Goal: Task Accomplishment & Management: Complete application form

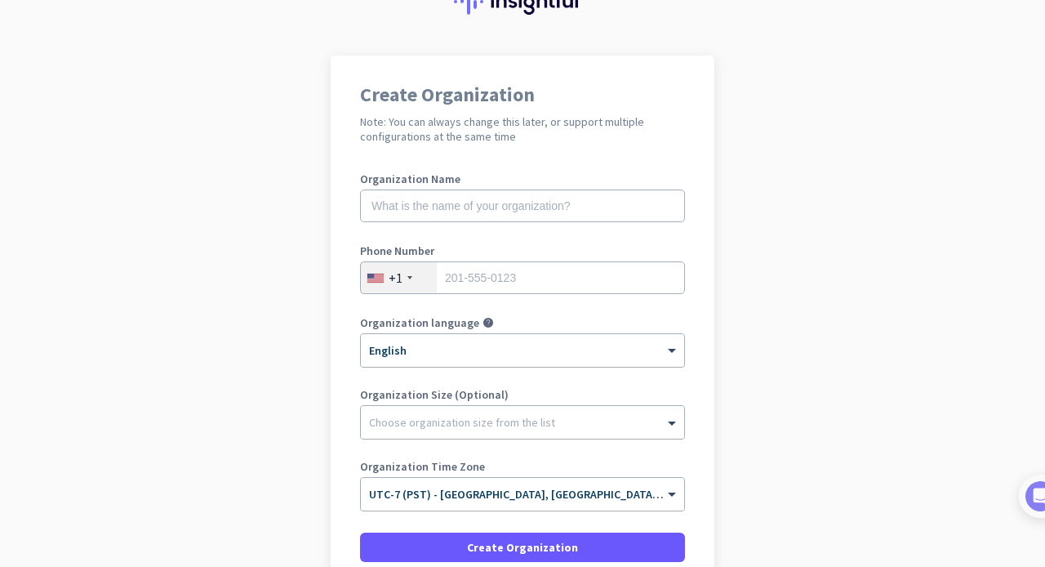
scroll to position [65, 0]
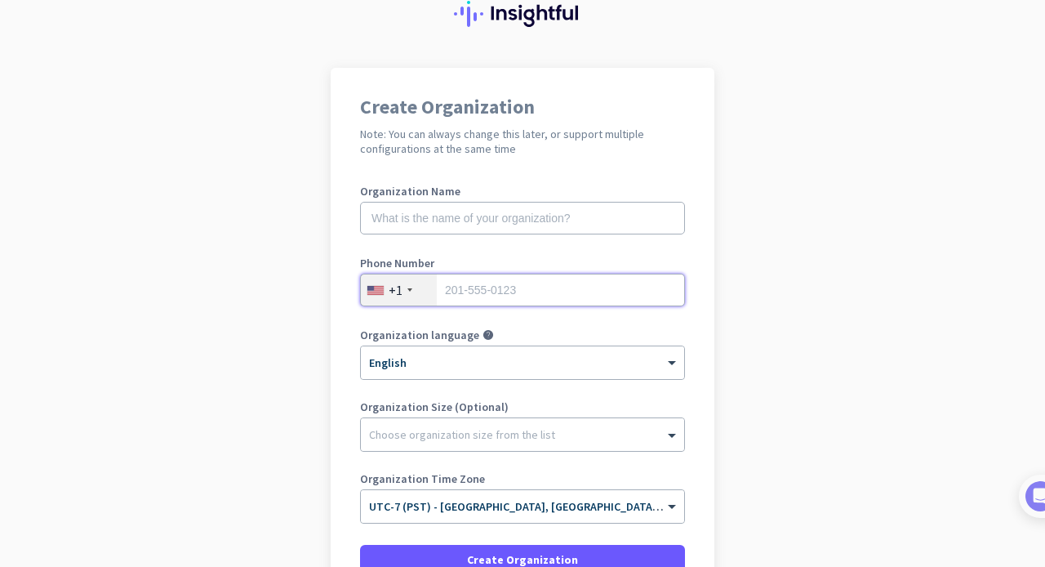
click at [518, 302] on input "tel" at bounding box center [522, 290] width 325 height 33
type input "7864149246"
click at [499, 217] on input "text" at bounding box center [522, 218] width 325 height 33
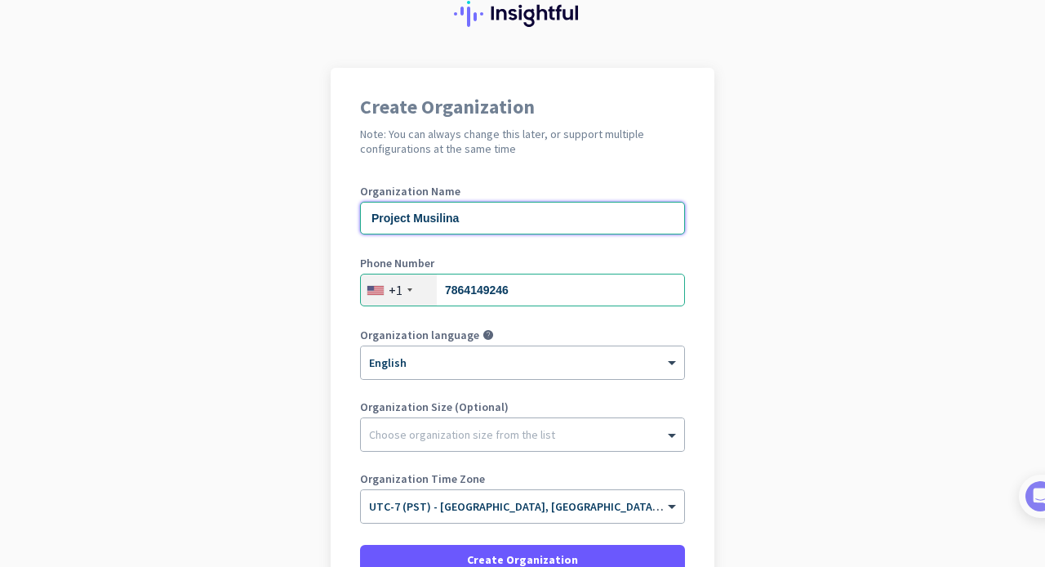
click at [465, 217] on input "Project Musilina" at bounding box center [522, 218] width 325 height 33
paste input "Mercor’s Project Mus"
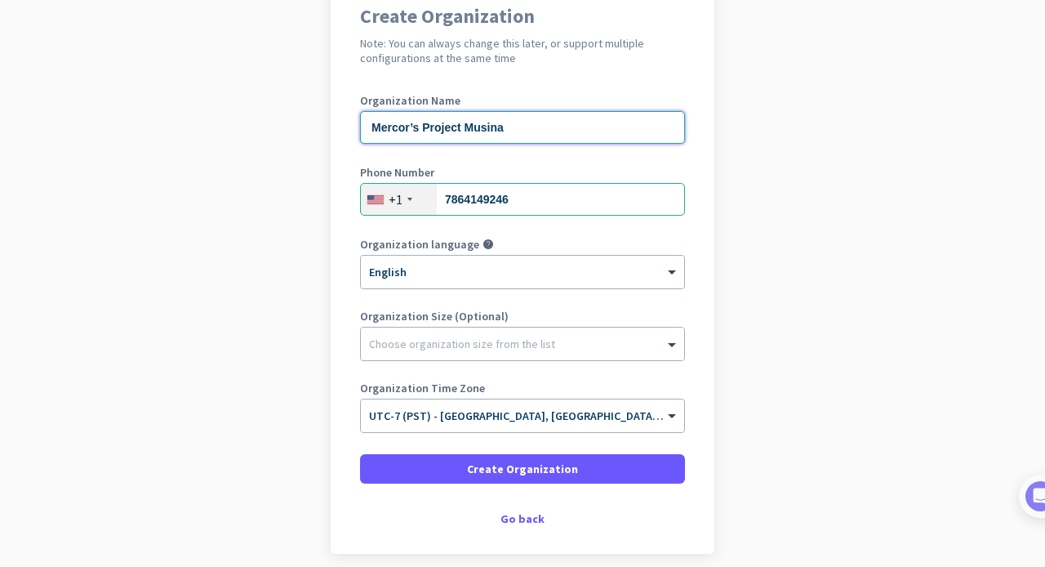
scroll to position [224, 0]
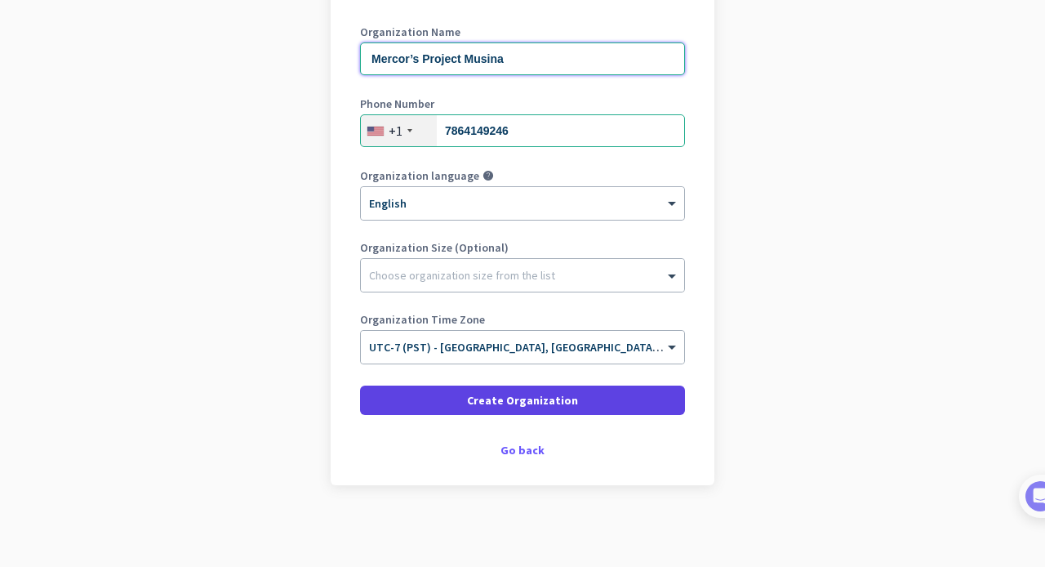
type input "Mercor’s Project Musina"
click at [543, 407] on span "Create Organization" at bounding box center [522, 400] width 111 height 16
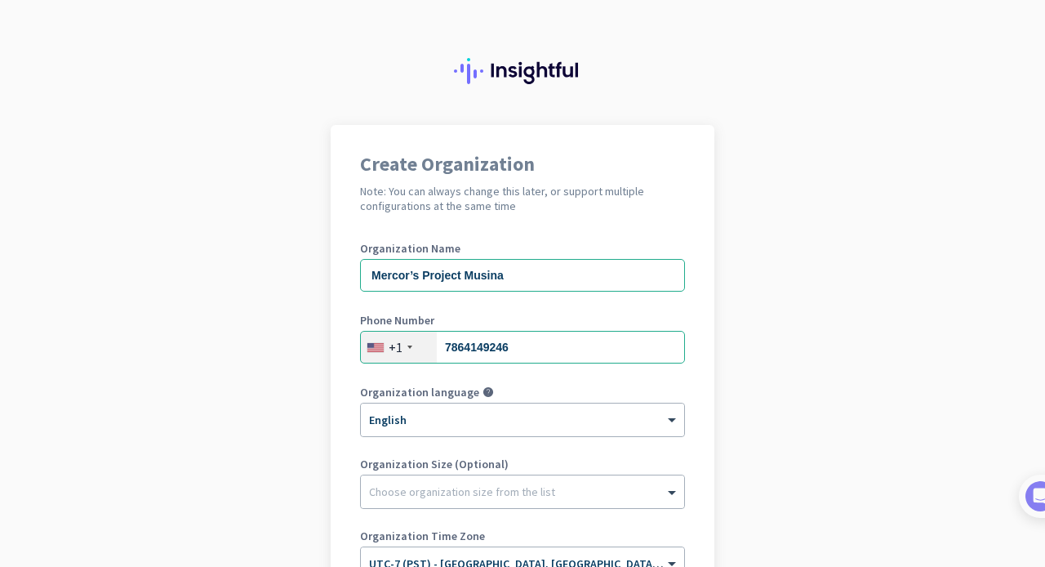
scroll to position [21, 0]
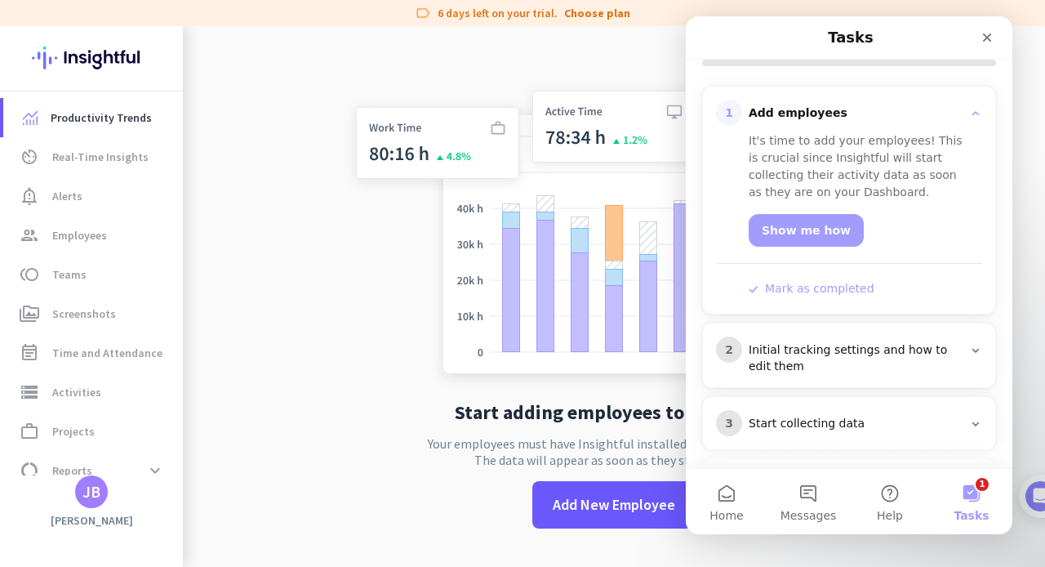
scroll to position [194, 0]
click at [977, 496] on button "1 Tasks" at bounding box center [972, 501] width 82 height 65
click at [989, 36] on icon "Close" at bounding box center [987, 37] width 9 height 9
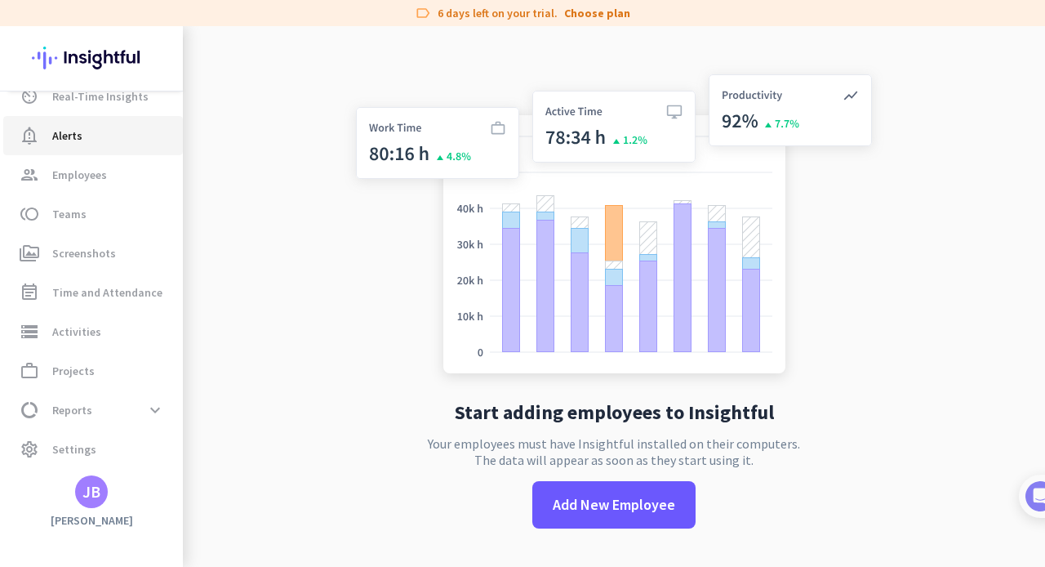
scroll to position [0, 0]
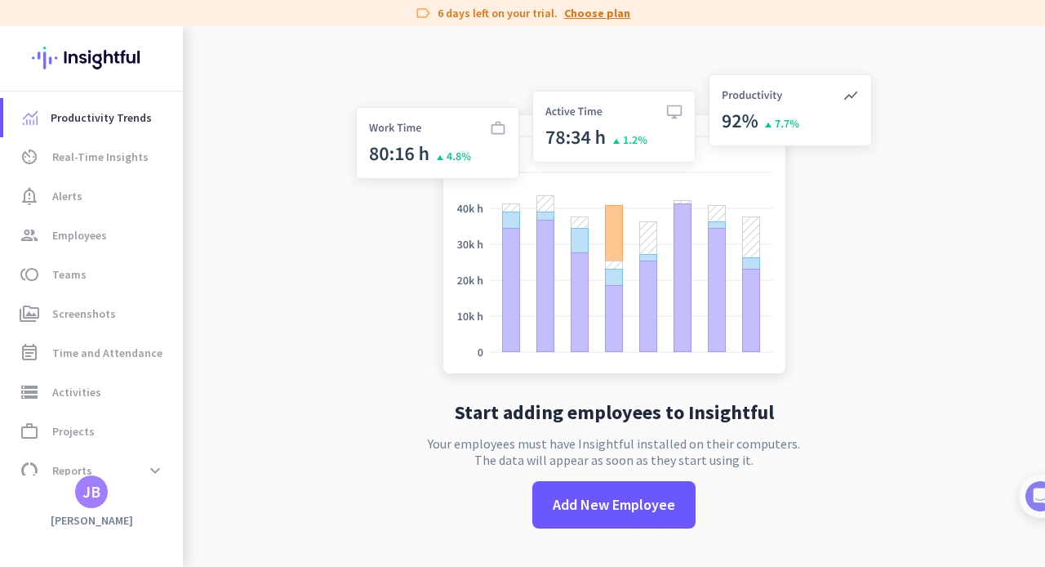
click at [593, 17] on link "Choose plan" at bounding box center [597, 13] width 66 height 16
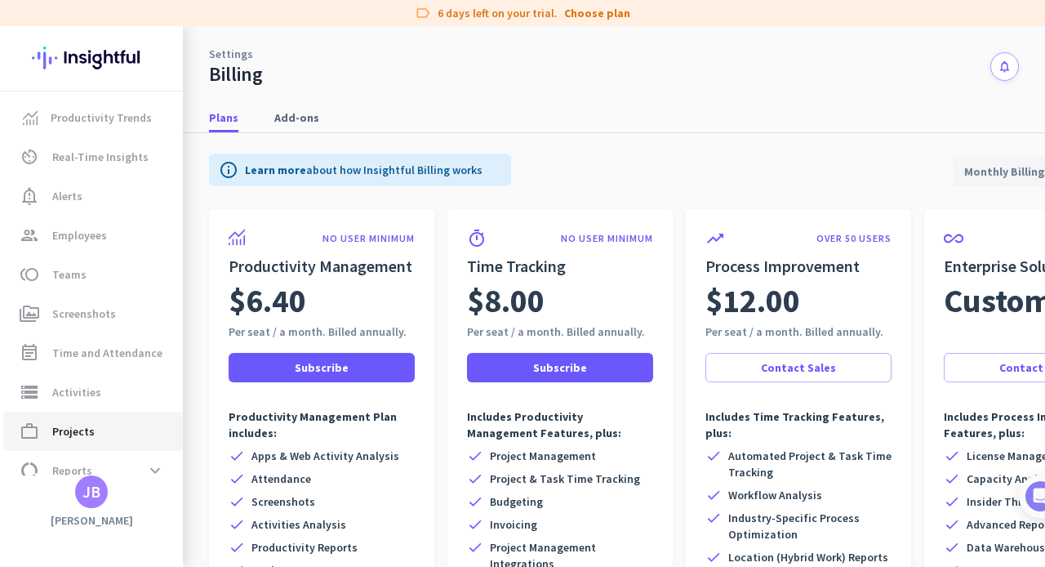
click at [100, 438] on span "work_outline Projects" at bounding box center [93, 431] width 154 height 20
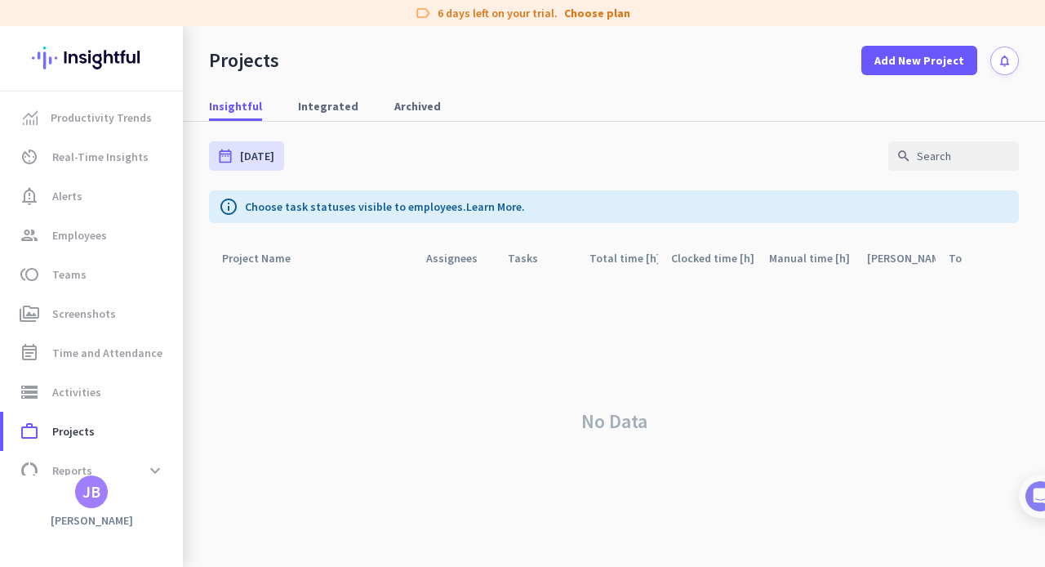
click at [541, 338] on div "No Data" at bounding box center [614, 422] width 810 height 296
click at [160, 471] on span at bounding box center [154, 470] width 29 height 29
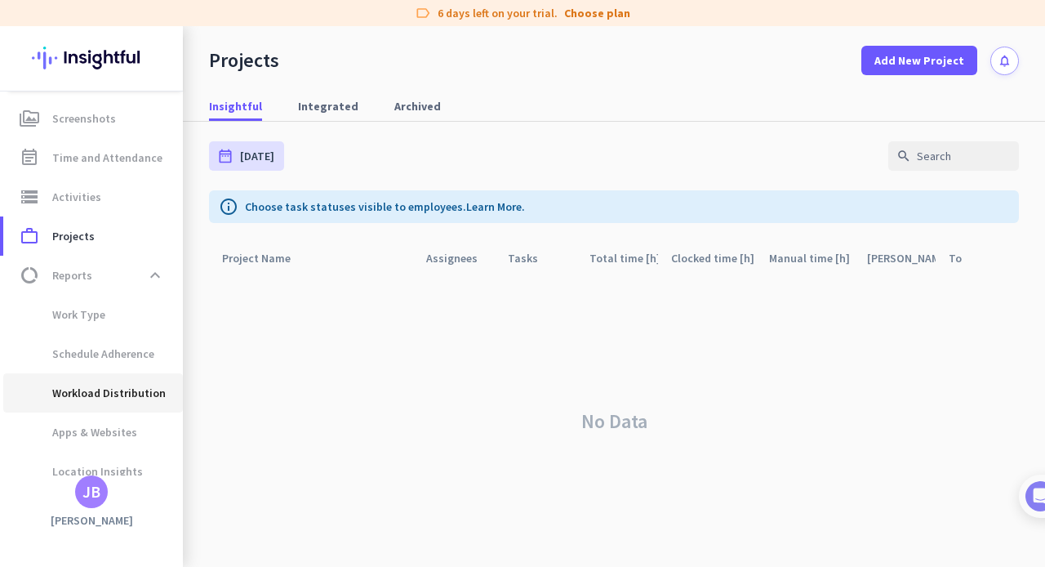
scroll to position [211, 0]
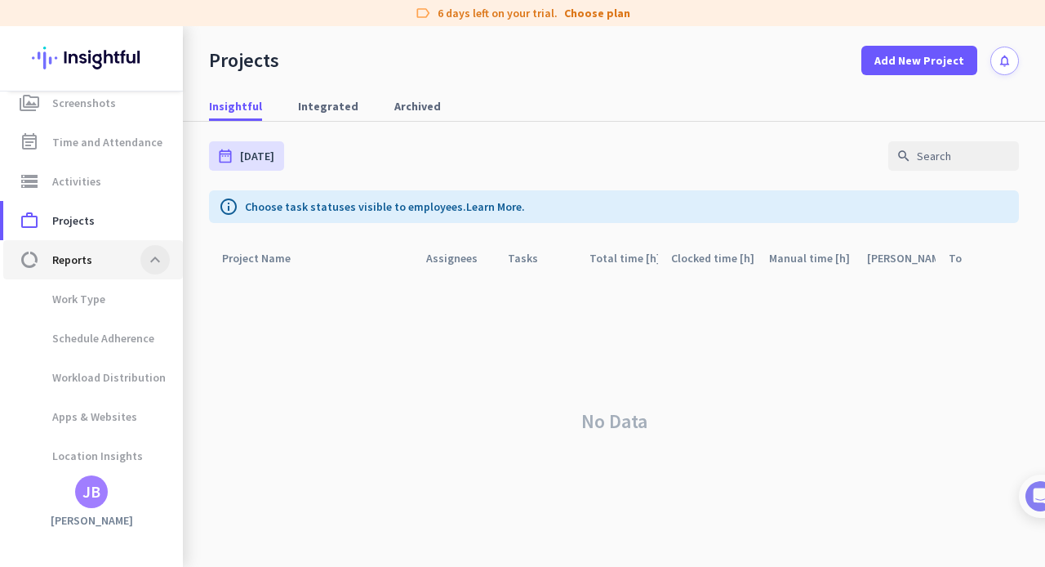
click at [162, 262] on span at bounding box center [154, 259] width 29 height 29
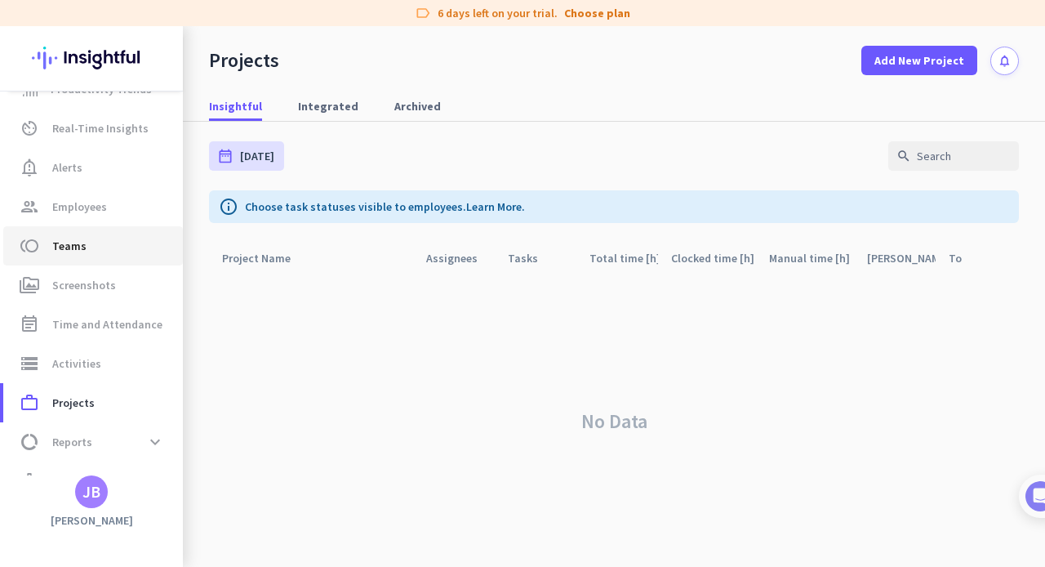
scroll to position [0, 0]
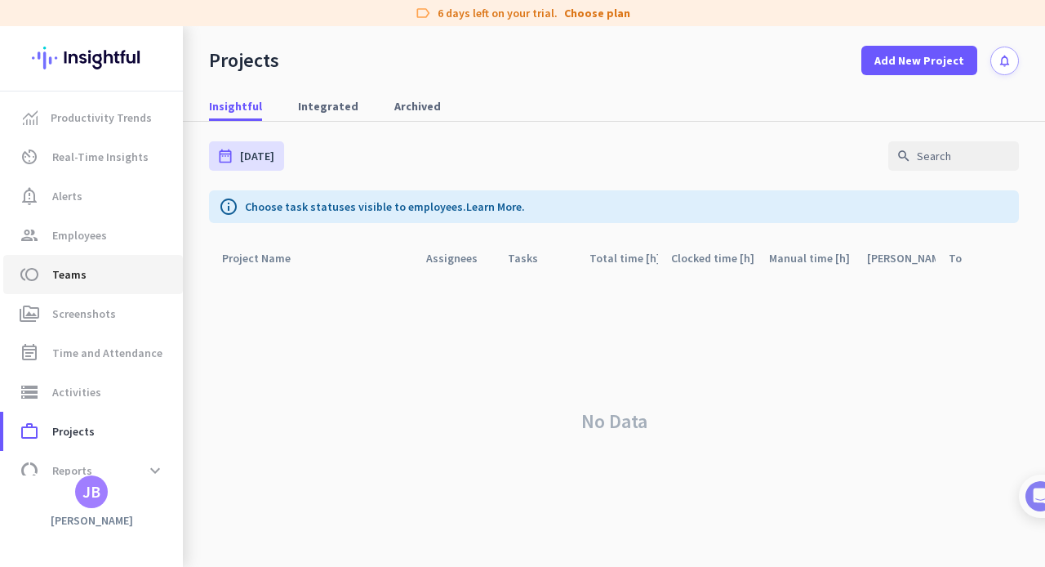
click at [106, 267] on span "toll Teams" at bounding box center [93, 275] width 154 height 20
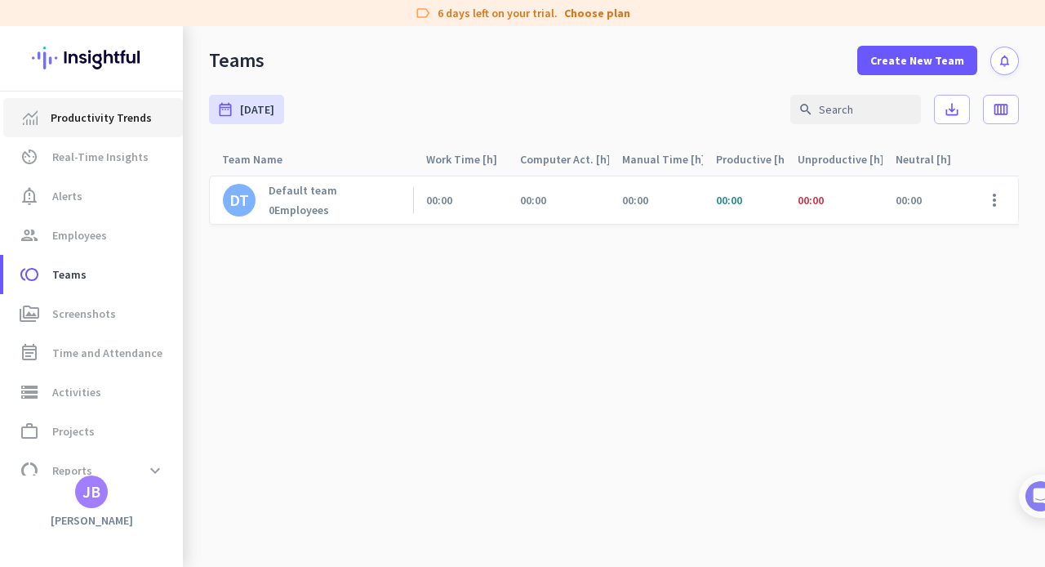
click at [119, 118] on span "Productivity Trends" at bounding box center [101, 118] width 101 height 20
